Goal: Find specific page/section: Find specific page/section

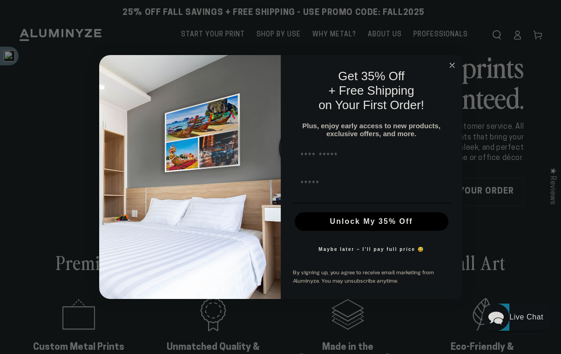
click at [447, 69] on icon "Close dialog" at bounding box center [452, 65] width 11 height 11
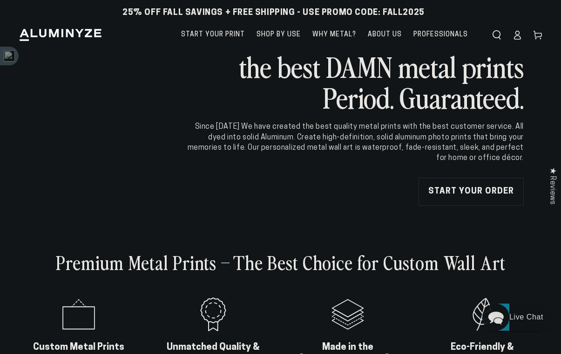
click at [443, 161] on div "Since [DATE] We have created the best quality metal prints with the best custom…" at bounding box center [355, 143] width 338 height 42
click at [437, 30] on span "Professionals" at bounding box center [441, 35] width 55 height 12
click at [453, 32] on span "Professionals" at bounding box center [441, 35] width 55 height 12
